Goal: Obtain resource: Download file/media

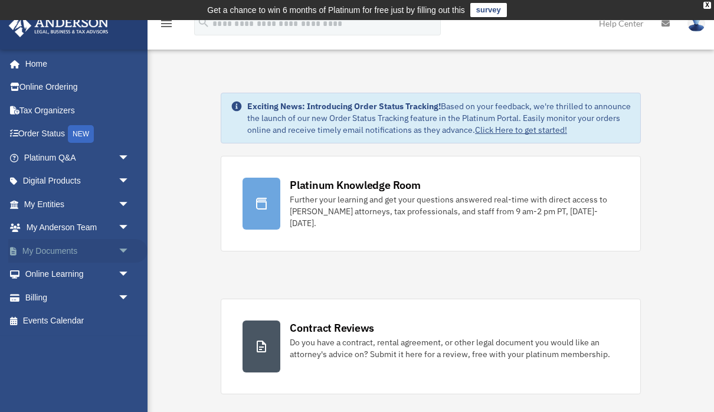
click at [122, 246] on span "arrow_drop_down" at bounding box center [130, 251] width 24 height 24
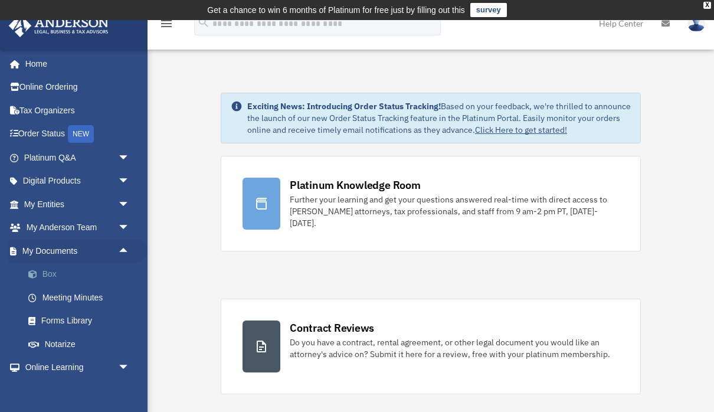
click at [51, 270] on link "Box" at bounding box center [82, 275] width 131 height 24
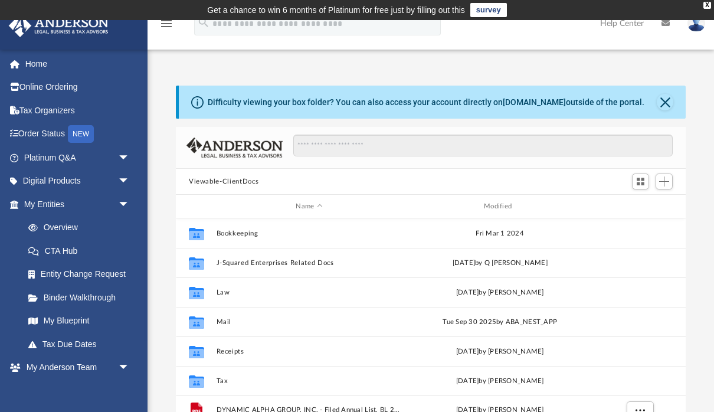
scroll to position [269, 510]
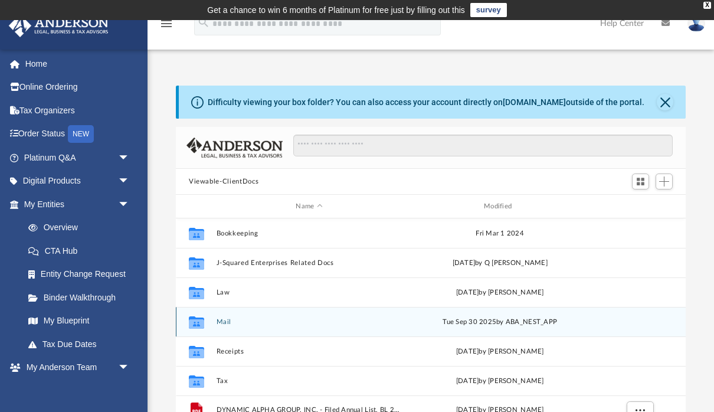
click at [223, 320] on button "Mail" at bounding box center [310, 322] width 186 height 8
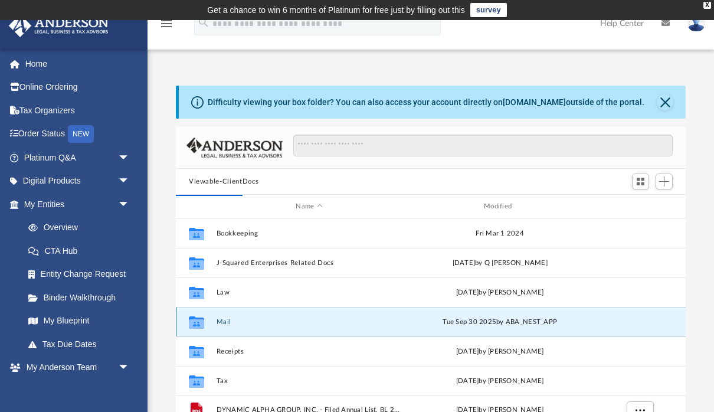
click at [224, 320] on button "Mail" at bounding box center [310, 322] width 186 height 8
click at [195, 315] on icon "Collaborated Folder" at bounding box center [196, 321] width 19 height 19
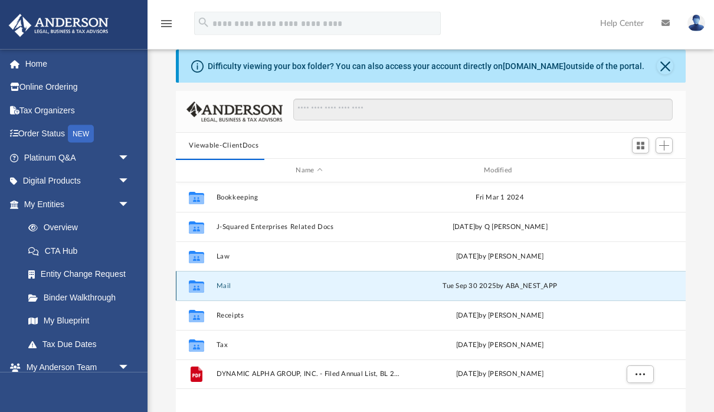
scroll to position [40, 0]
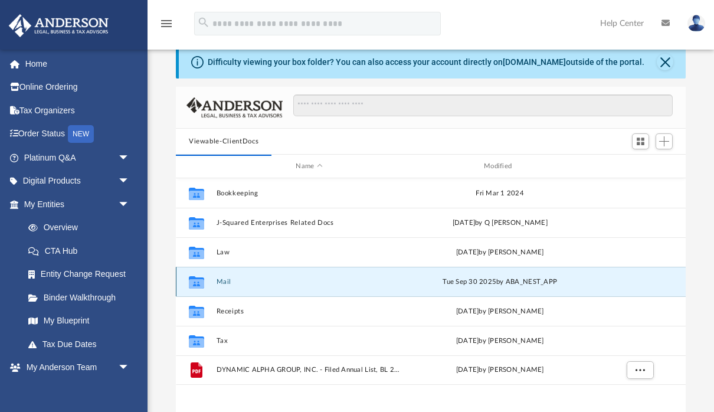
click at [498, 277] on div "[DATE] by ABA_NEST_APP" at bounding box center [500, 282] width 186 height 11
click at [459, 279] on div "[DATE] by ABA_NEST_APP" at bounding box center [500, 282] width 186 height 11
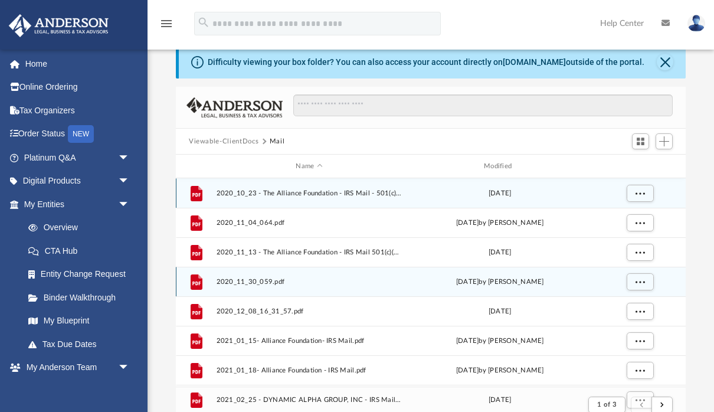
scroll to position [232, 510]
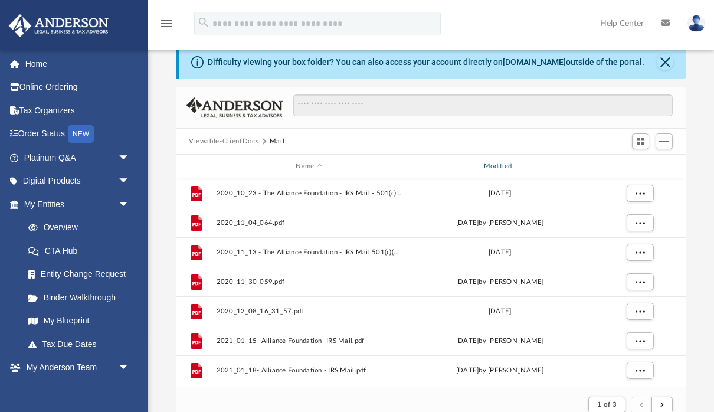
click at [500, 168] on div "Modified" at bounding box center [500, 166] width 186 height 11
click at [506, 163] on div "Modified" at bounding box center [500, 166] width 186 height 11
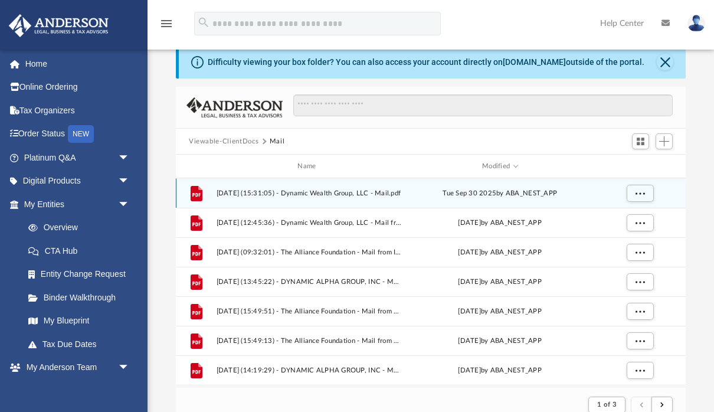
click at [360, 189] on span "[DATE] (15:31:05) - Dynamic Wealth Group, LLC - Mail.pdf" at bounding box center [310, 193] width 186 height 8
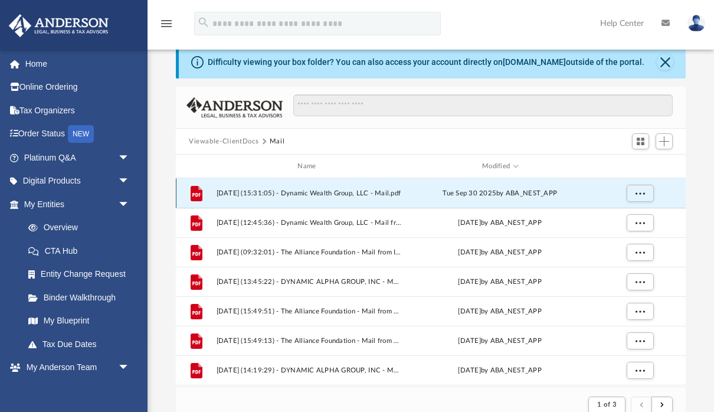
click at [503, 189] on div "[DATE] by ABA_NEST_APP" at bounding box center [500, 193] width 186 height 11
click at [644, 190] on span "More options" at bounding box center [640, 192] width 9 height 6
click at [630, 215] on li "Preview" at bounding box center [629, 217] width 34 height 12
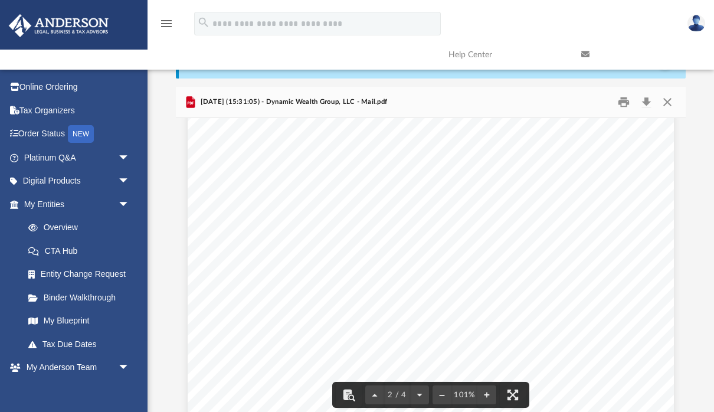
scroll to position [662, 0]
click at [548, 296] on div "Page 2" at bounding box center [431, 418] width 486 height 624
click at [541, 300] on div "Page 2" at bounding box center [431, 418] width 486 height 624
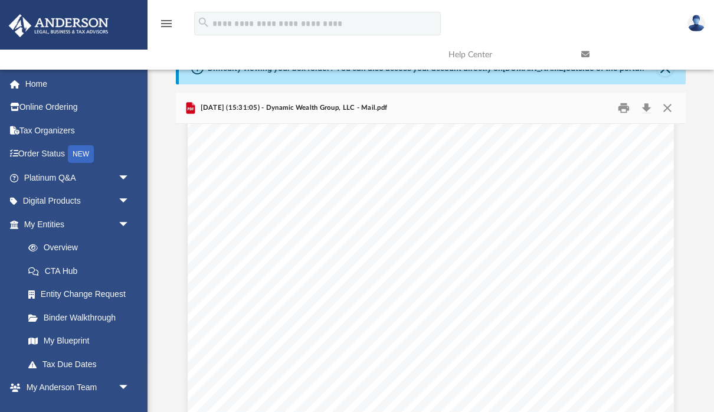
scroll to position [705, 0]
click at [645, 103] on button "Download" at bounding box center [646, 108] width 21 height 18
click at [669, 110] on button "Close" at bounding box center [667, 108] width 21 height 18
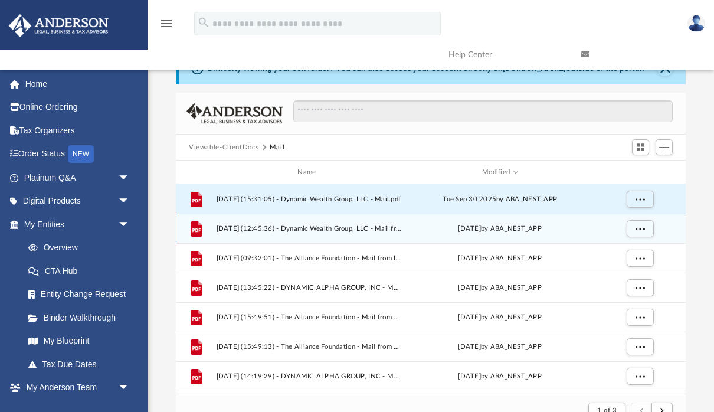
click at [518, 230] on div "[DATE] by ABA_NEST_APP" at bounding box center [500, 229] width 186 height 11
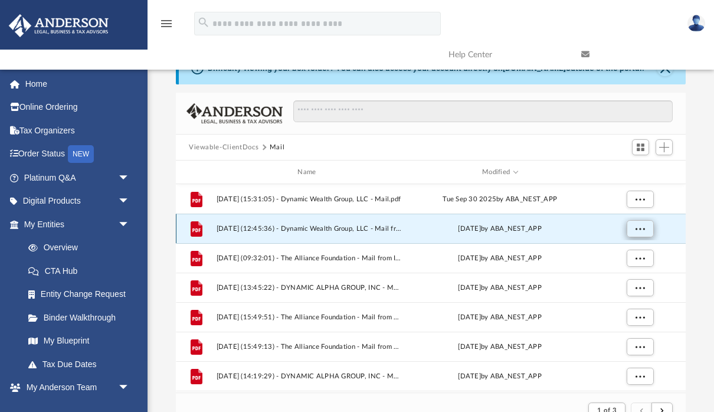
click at [643, 225] on span "More options" at bounding box center [640, 228] width 9 height 6
click at [627, 253] on li "Preview" at bounding box center [629, 252] width 34 height 12
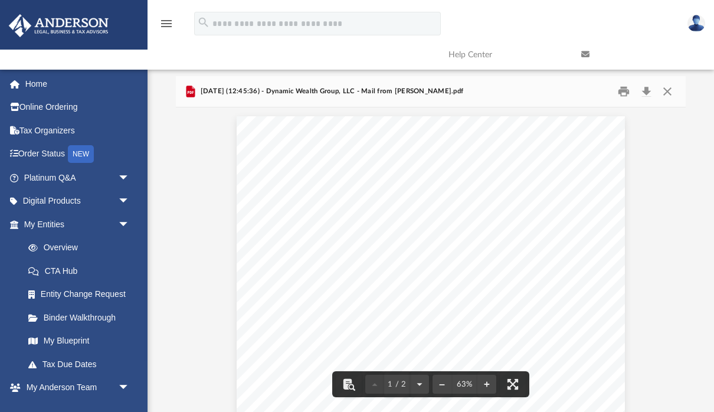
scroll to position [0, 0]
click at [666, 96] on button "Close" at bounding box center [667, 92] width 21 height 18
